Goal: Information Seeking & Learning: Learn about a topic

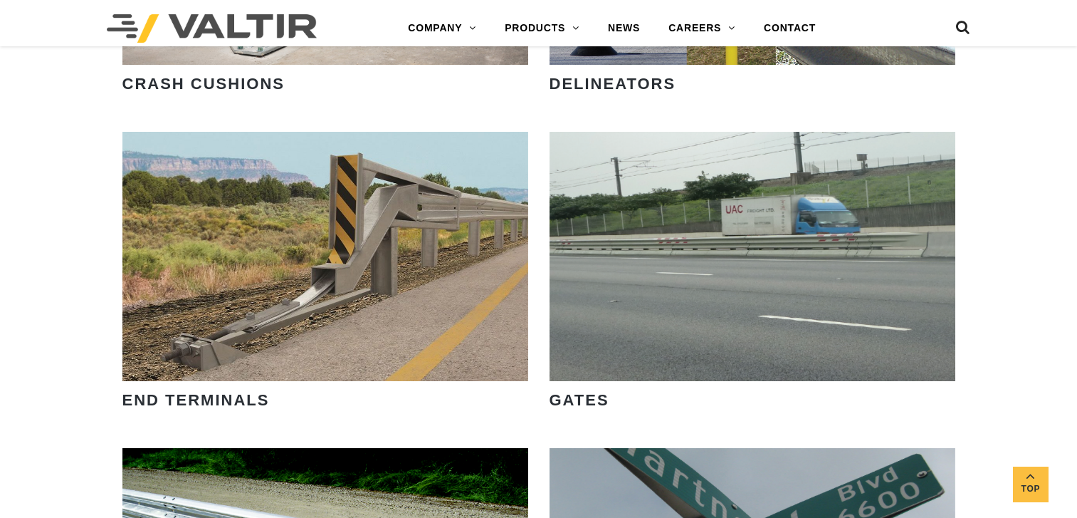
scroll to position [1424, 0]
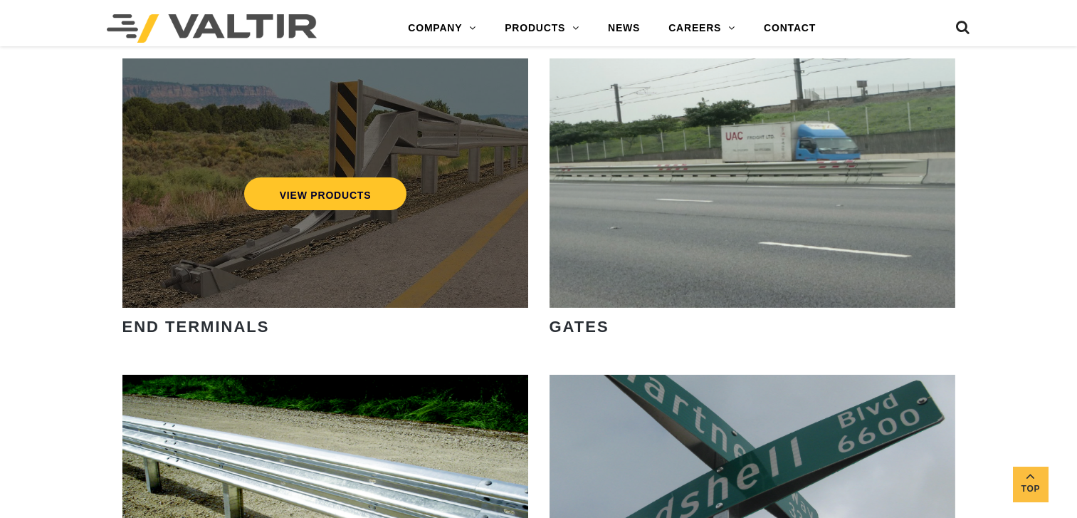
click at [393, 141] on div "VIEW PRODUCTS" at bounding box center [325, 182] width 406 height 249
click at [323, 195] on link "VIEW PRODUCTS" at bounding box center [324, 193] width 163 height 33
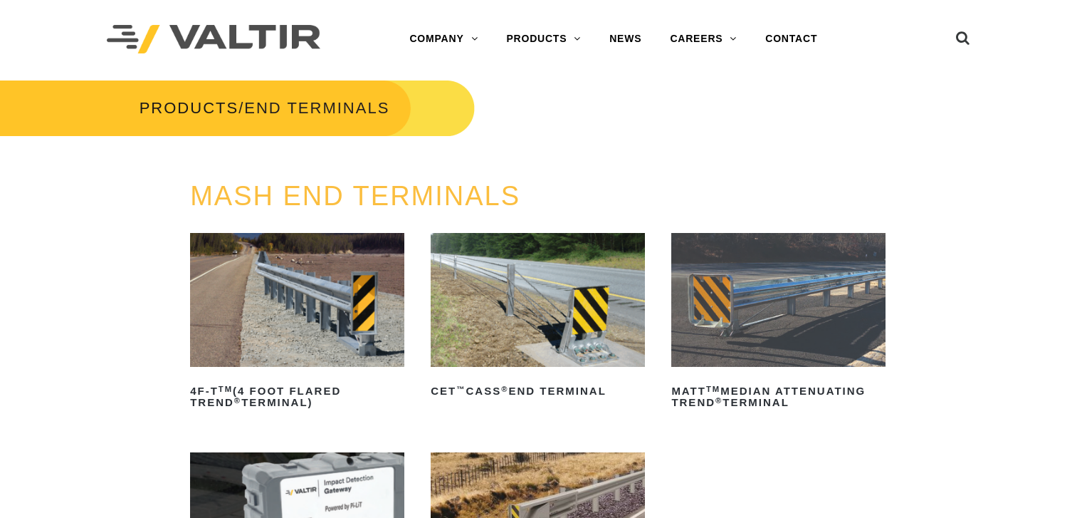
scroll to position [214, 0]
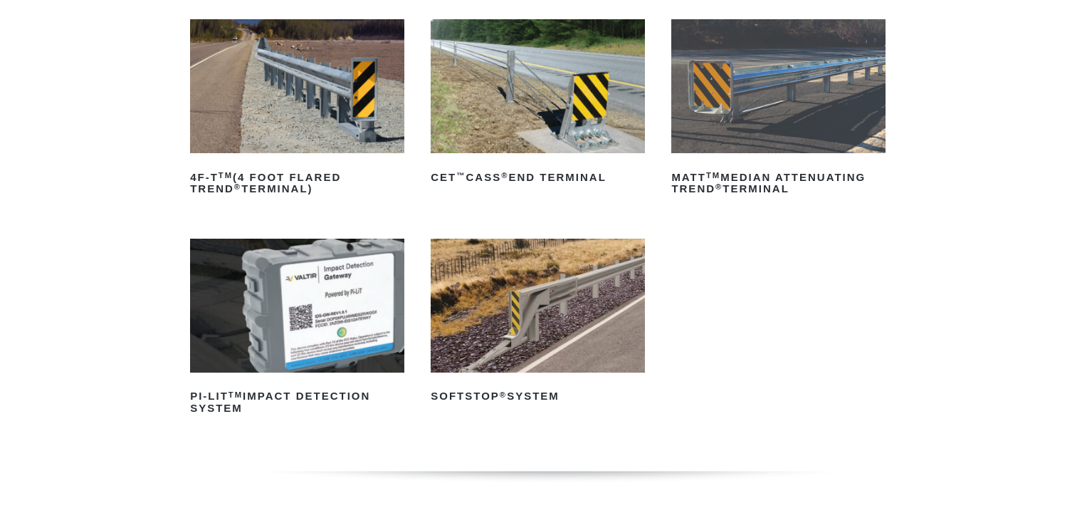
click at [528, 77] on img at bounding box center [538, 86] width 214 height 134
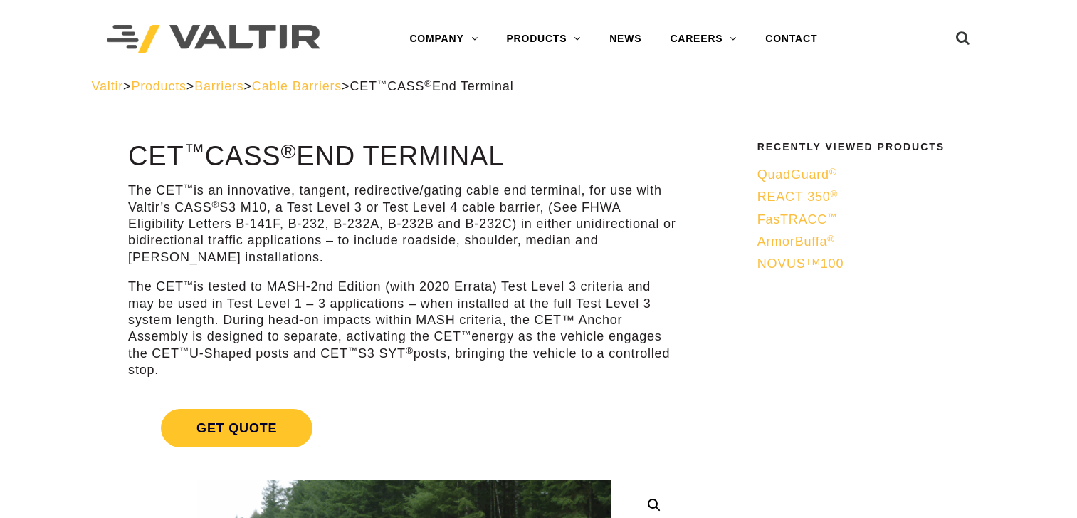
drag, startPoint x: 128, startPoint y: 161, endPoint x: 495, endPoint y: 164, distance: 367.3
click at [495, 164] on h1 "CET ™ CASS ® End Terminal" at bounding box center [404, 157] width 552 height 30
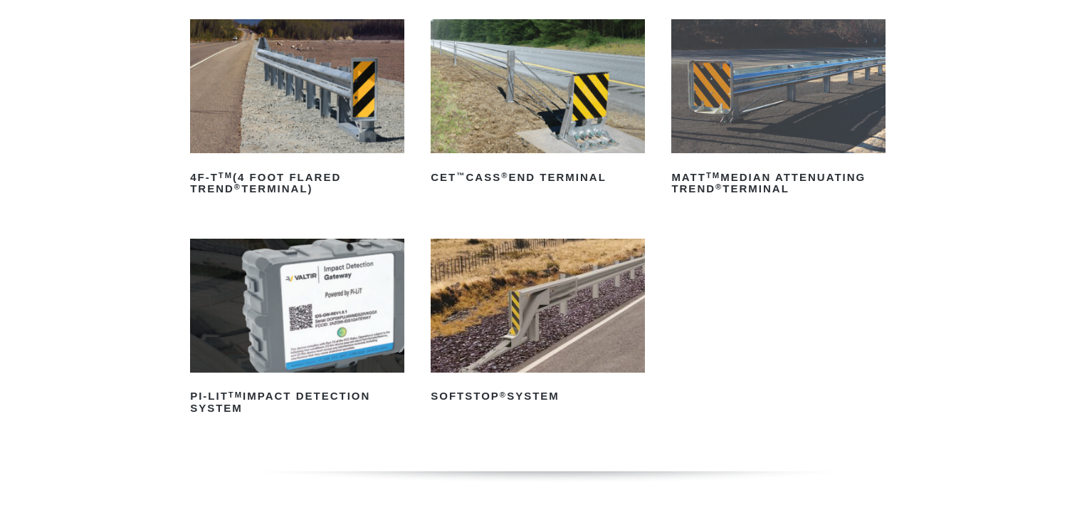
scroll to position [214, 0]
click at [731, 101] on img at bounding box center [778, 86] width 214 height 134
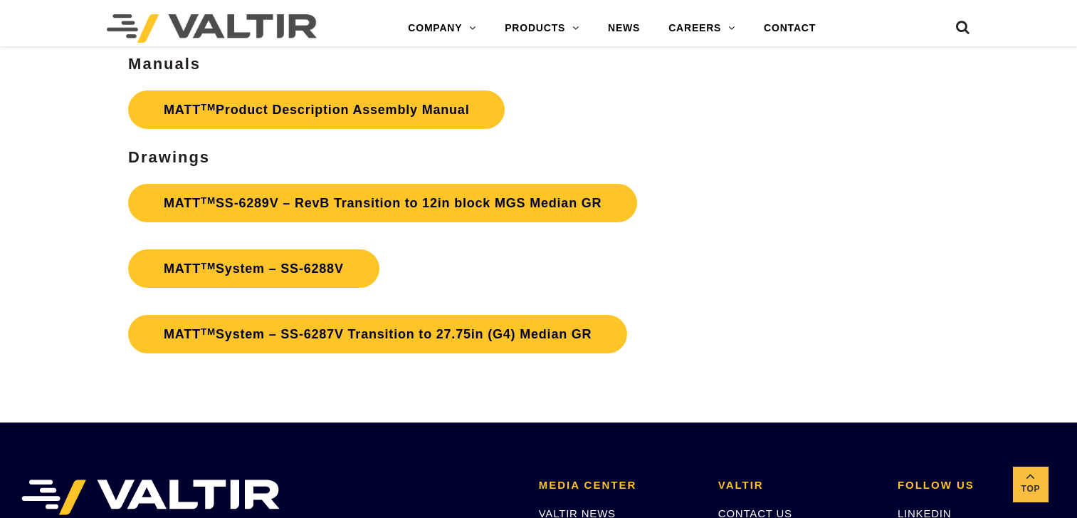
scroll to position [4887, 0]
